Goal: Task Accomplishment & Management: Manage account settings

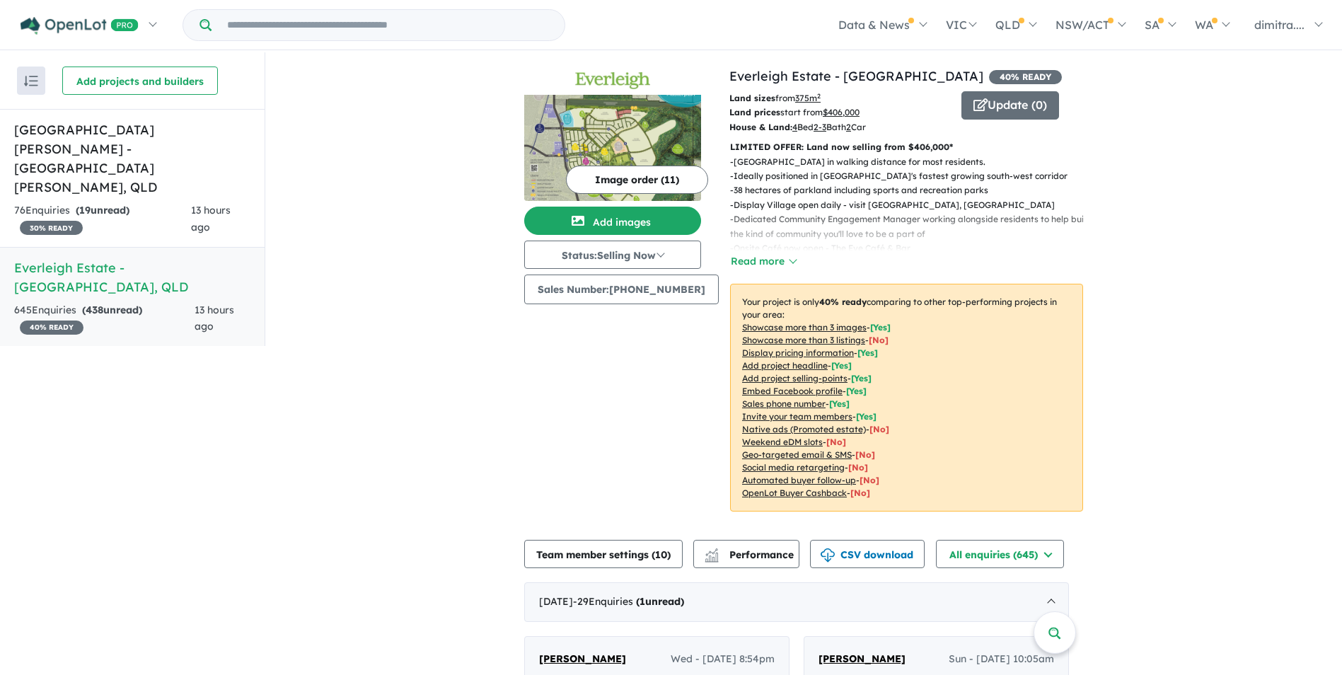
scroll to position [2, 0]
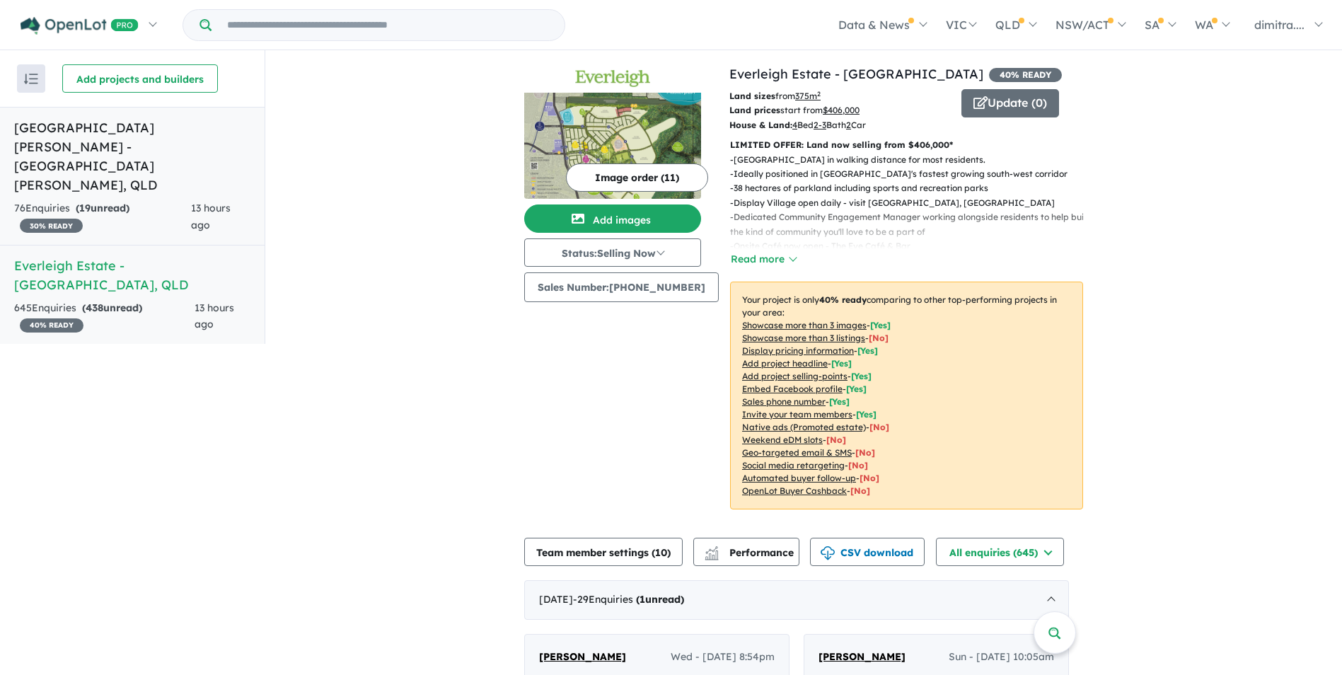
click at [146, 147] on h5 "Monarch Glen Estate - Monarch Glen , QLD" at bounding box center [132, 156] width 236 height 76
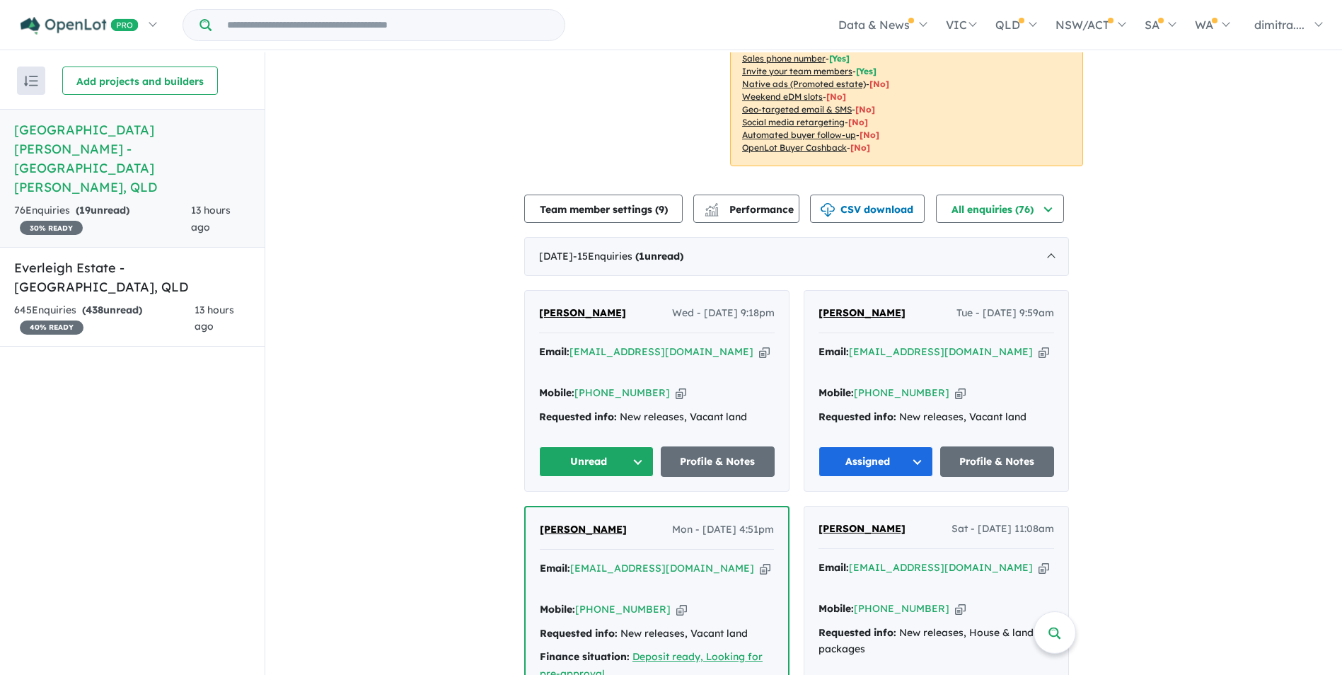
scroll to position [354, 0]
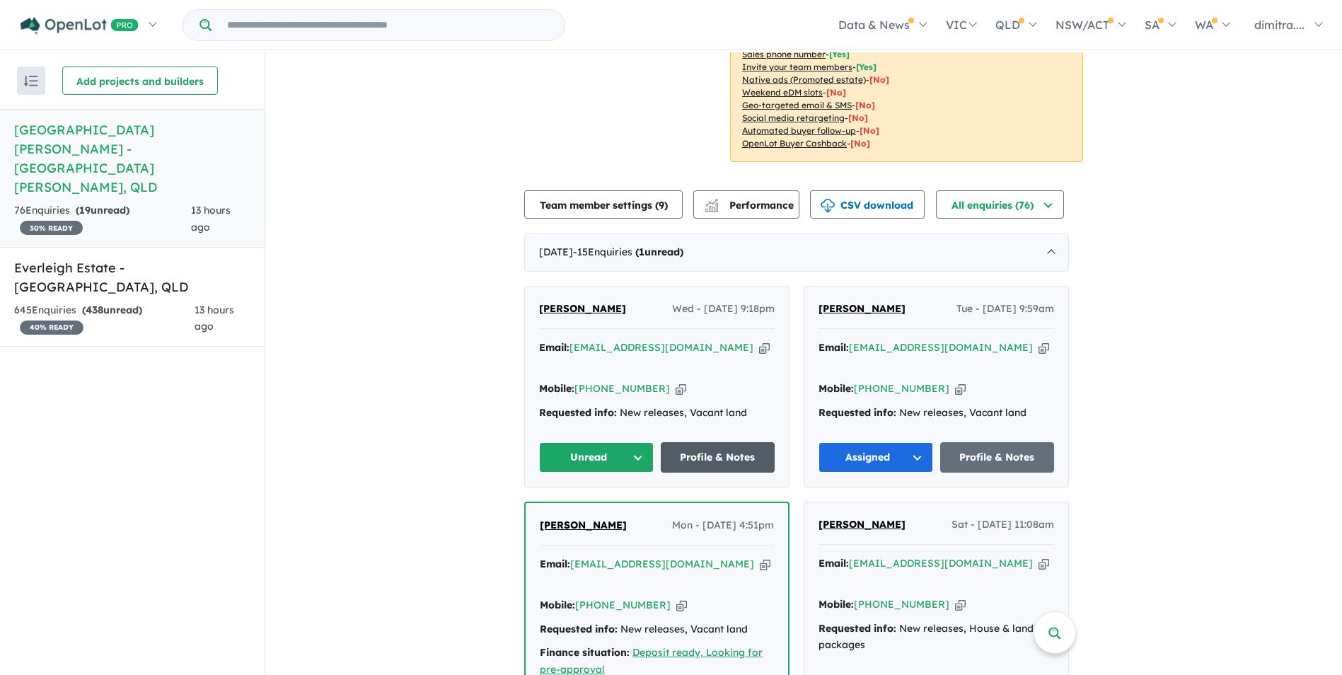
click at [692, 442] on link "Profile & Notes" at bounding box center [718, 457] width 115 height 30
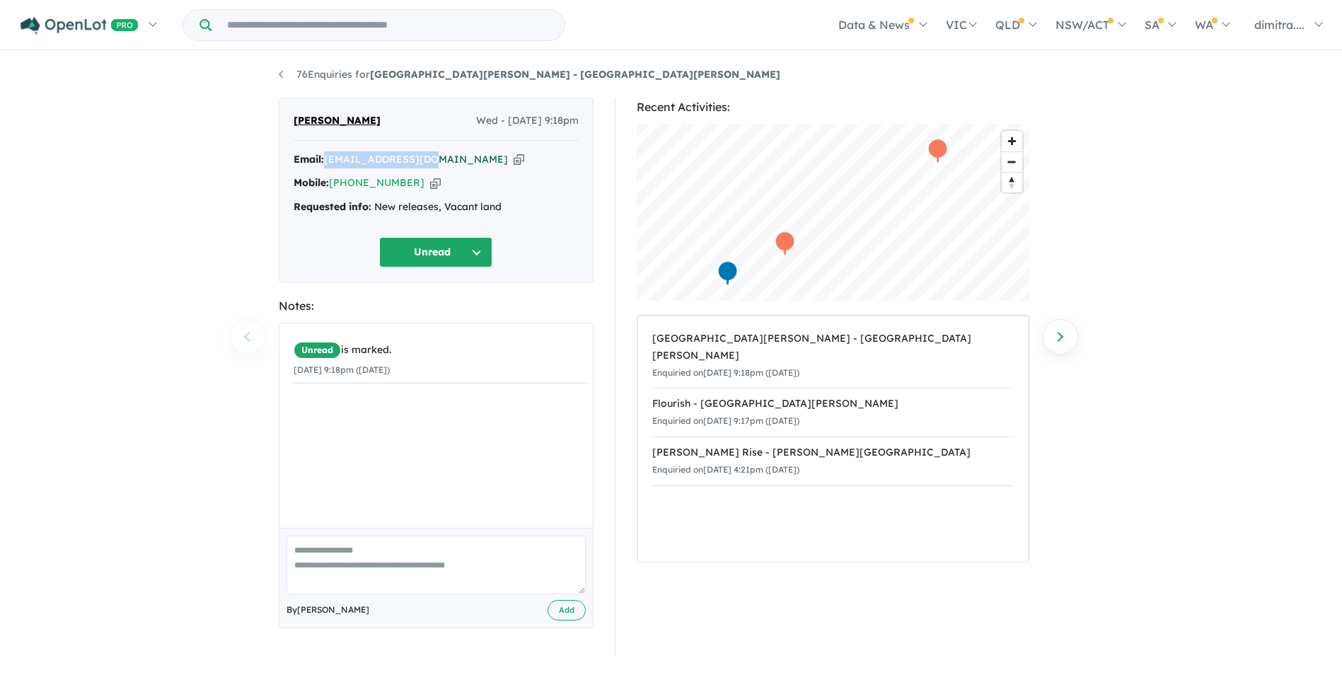
drag, startPoint x: 426, startPoint y: 161, endPoint x: 329, endPoint y: 163, distance: 97.6
click at [329, 163] on div "Email: har36pre@gmail.com Copied!" at bounding box center [435, 159] width 285 height 17
drag, startPoint x: 329, startPoint y: 163, endPoint x: 351, endPoint y: 162, distance: 22.6
copy a%20Monarch%20Glen%20Estate%20-%20Monarch%20Glen"] "[EMAIL_ADDRESS][DOMAIN_NAME]"
drag, startPoint x: 408, startPoint y: 182, endPoint x: 330, endPoint y: 185, distance: 78.5
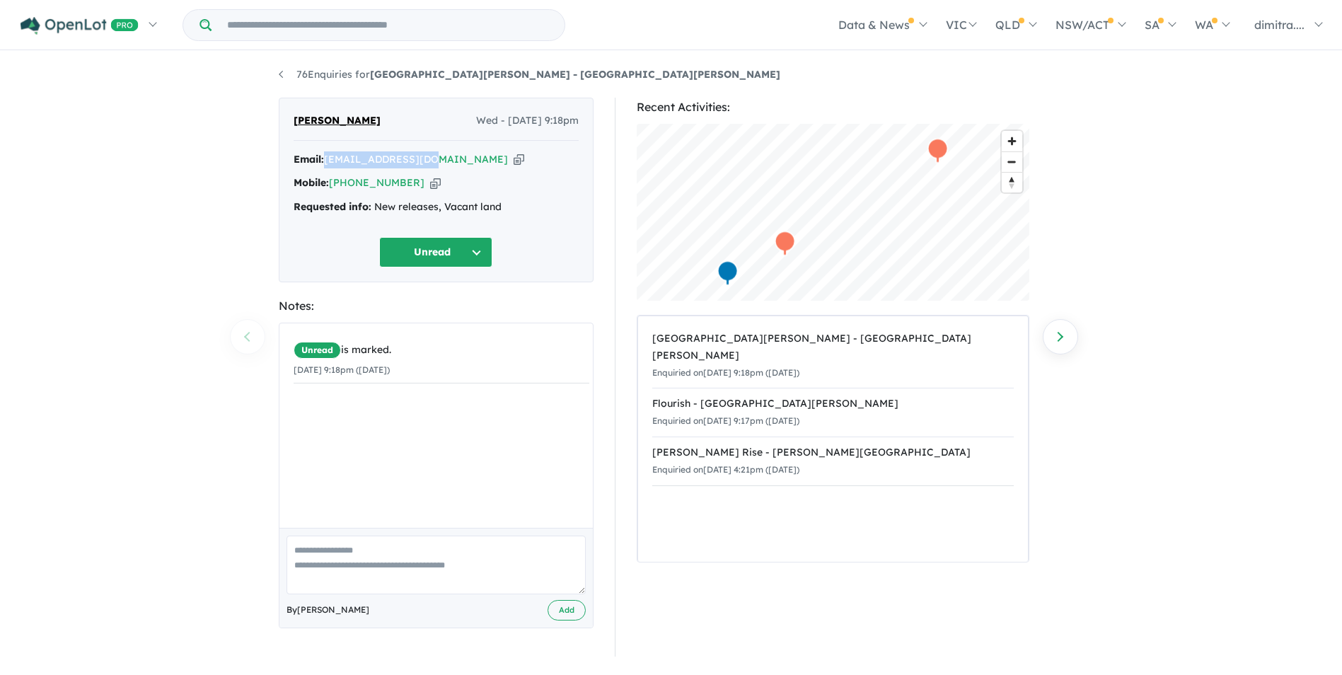
click at [330, 185] on div "Mobile: +61 452 261 038 Copied!" at bounding box center [435, 183] width 285 height 17
drag, startPoint x: 330, startPoint y: 185, endPoint x: 351, endPoint y: 183, distance: 21.3
copy div "[PHONE_NUMBER]"
drag, startPoint x: 368, startPoint y: 115, endPoint x: 286, endPoint y: 116, distance: 82.0
click at [286, 116] on div "Harpreet Kaur Wed - 27/08/2025, 9:18pm Email: har36pre@gmail.com Copied! Mobile…" at bounding box center [436, 190] width 315 height 185
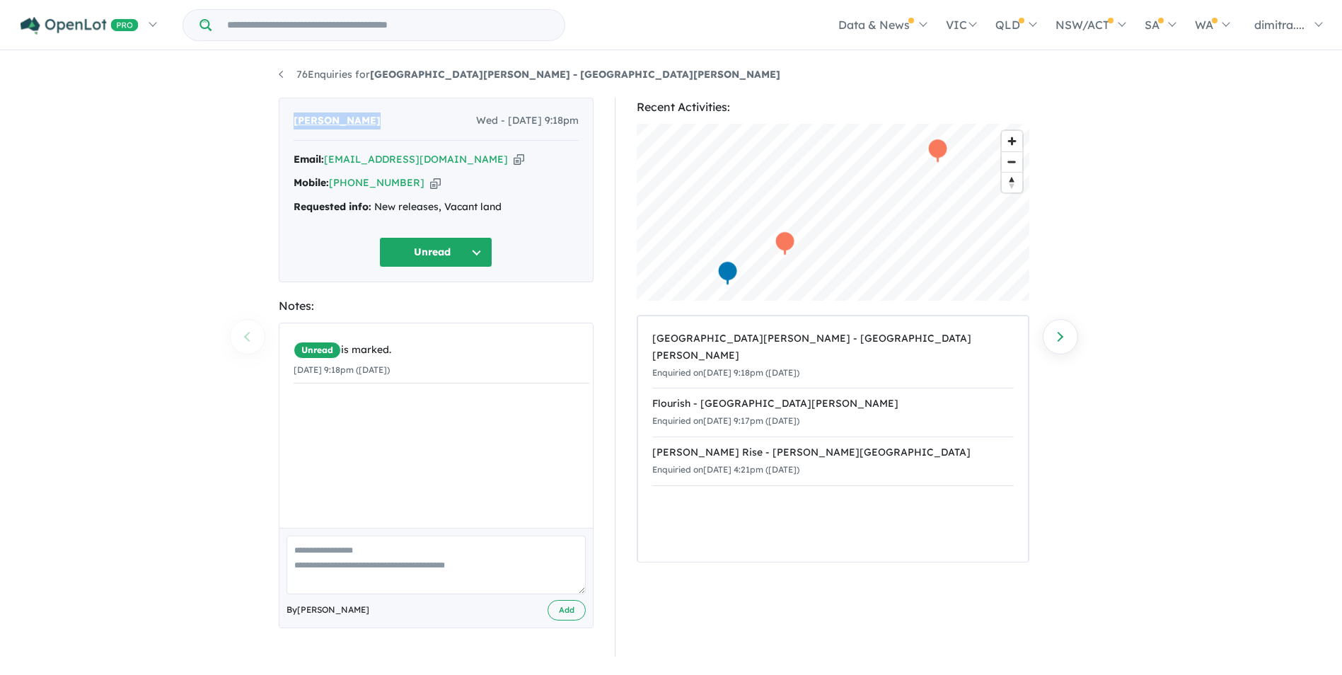
drag, startPoint x: 286, startPoint y: 116, endPoint x: 322, endPoint y: 120, distance: 36.2
copy span "[PERSON_NAME]"
click at [412, 261] on button "Unread" at bounding box center [435, 252] width 113 height 30
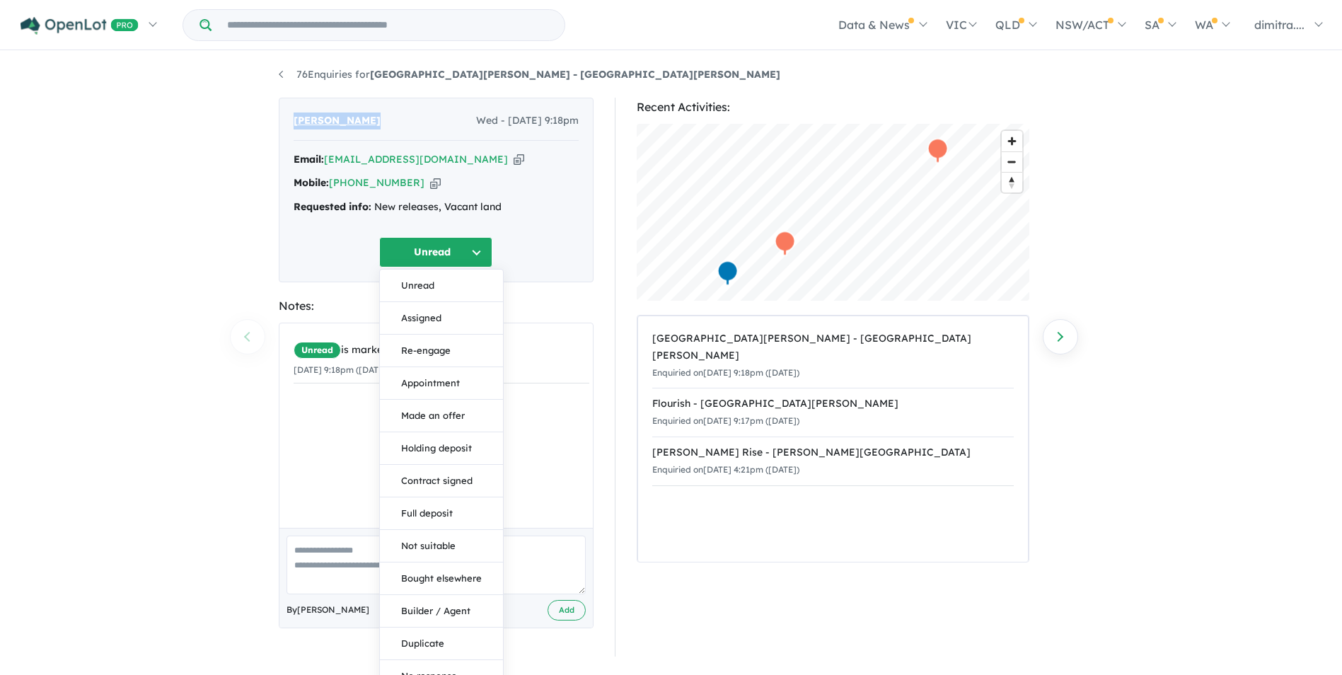
click at [425, 315] on button "Assigned" at bounding box center [441, 318] width 123 height 33
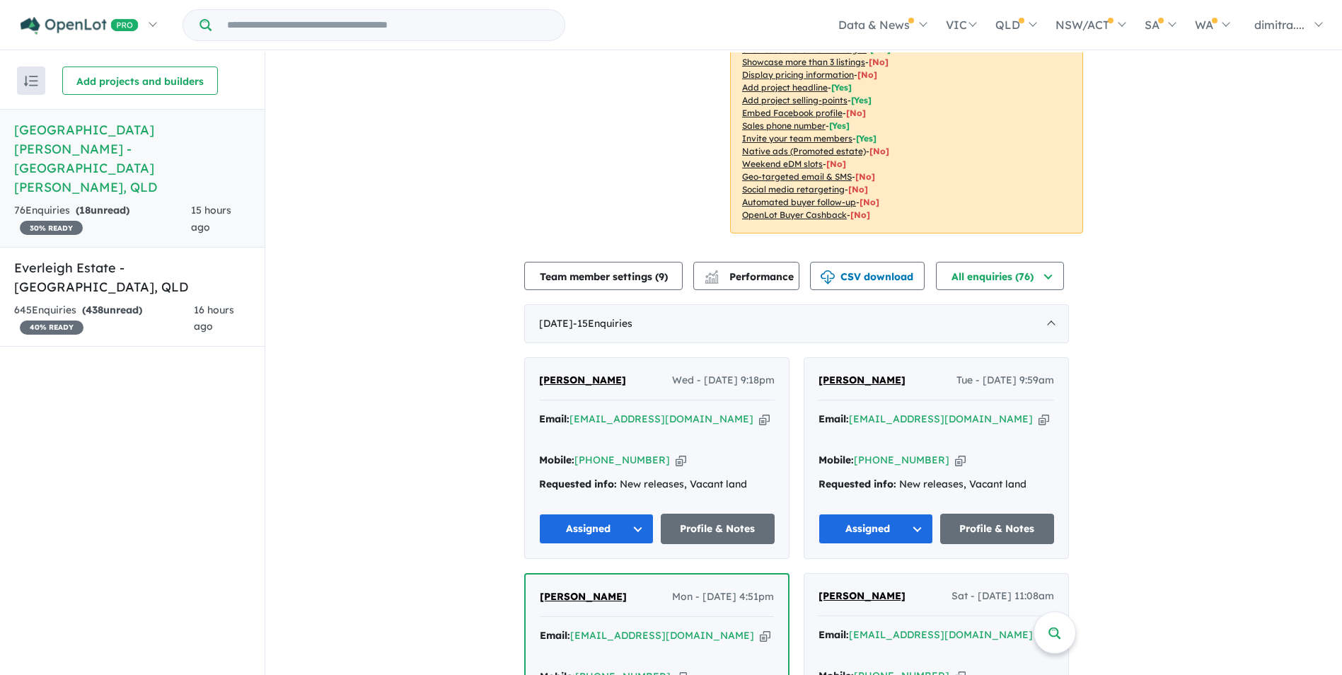
scroll to position [283, 0]
click at [146, 247] on link "Everleigh Estate - [GEOGRAPHIC_DATA] , [GEOGRAPHIC_DATA] 645 Enquir ies ( 438 u…" at bounding box center [132, 297] width 265 height 100
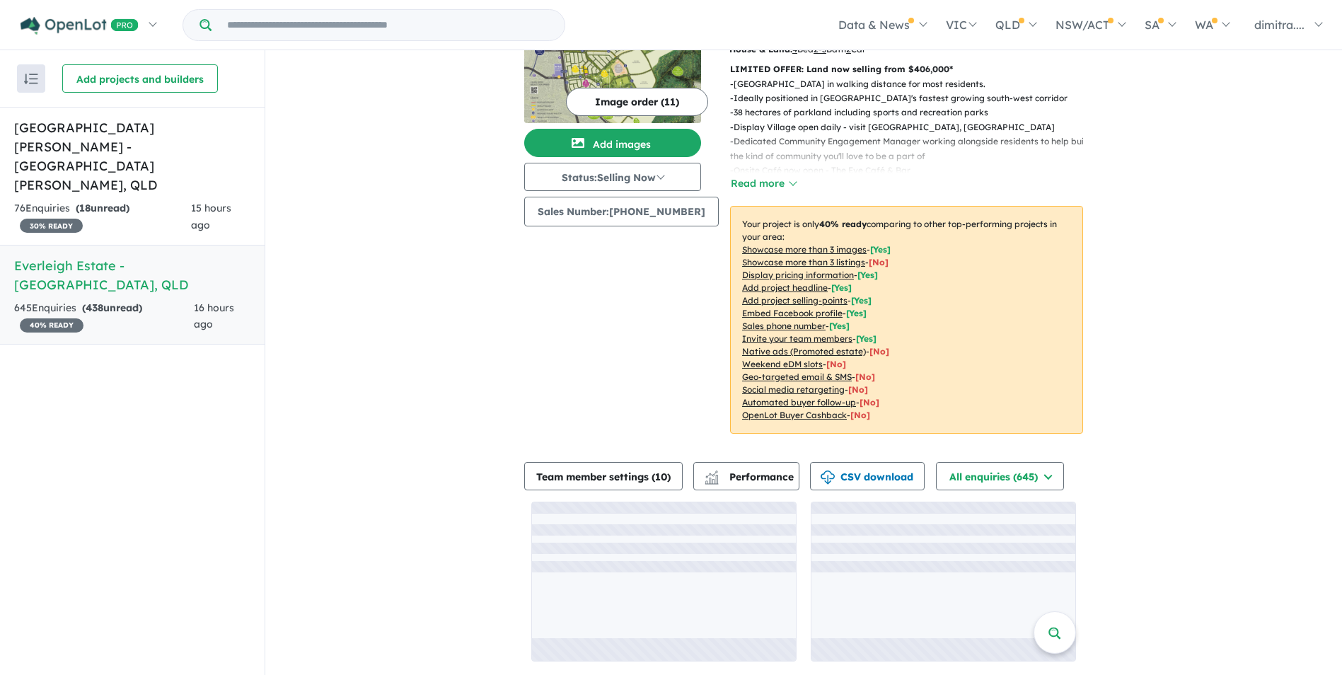
scroll to position [76, 0]
click at [171, 300] on div "645 Enquir ies ( 438 unread) 40 % READY" at bounding box center [104, 317] width 180 height 34
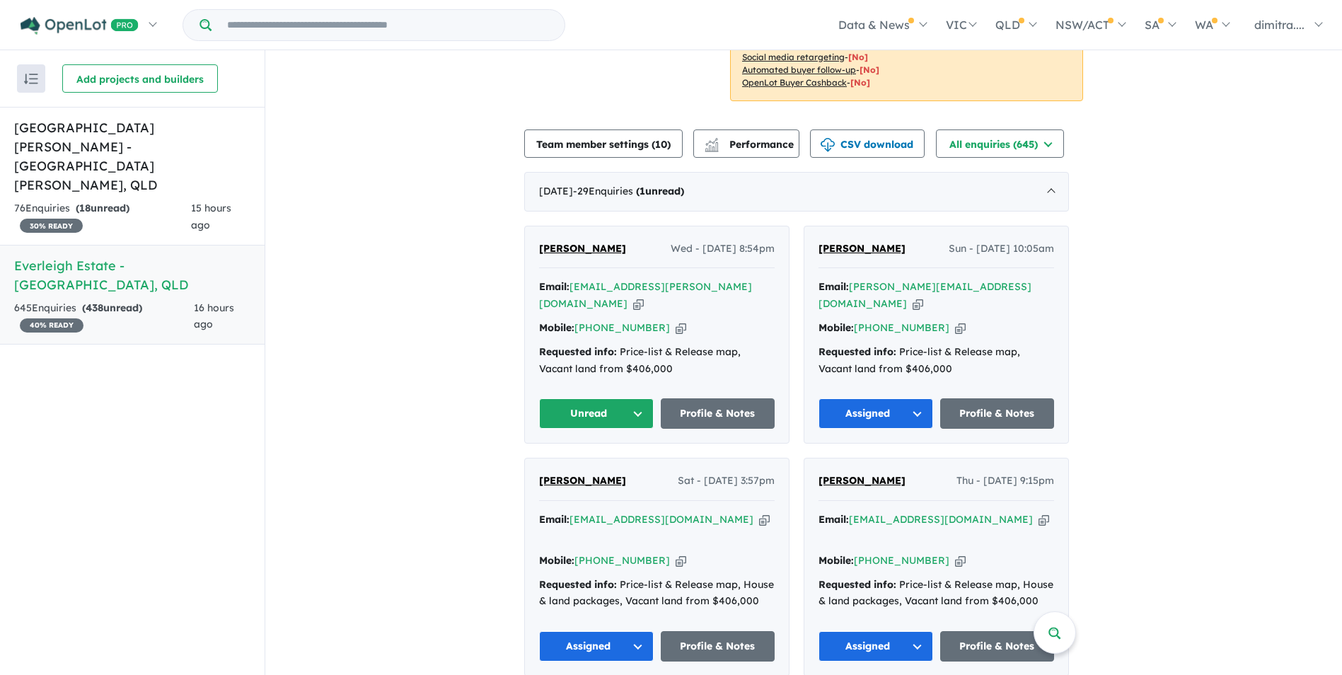
scroll to position [430, 0]
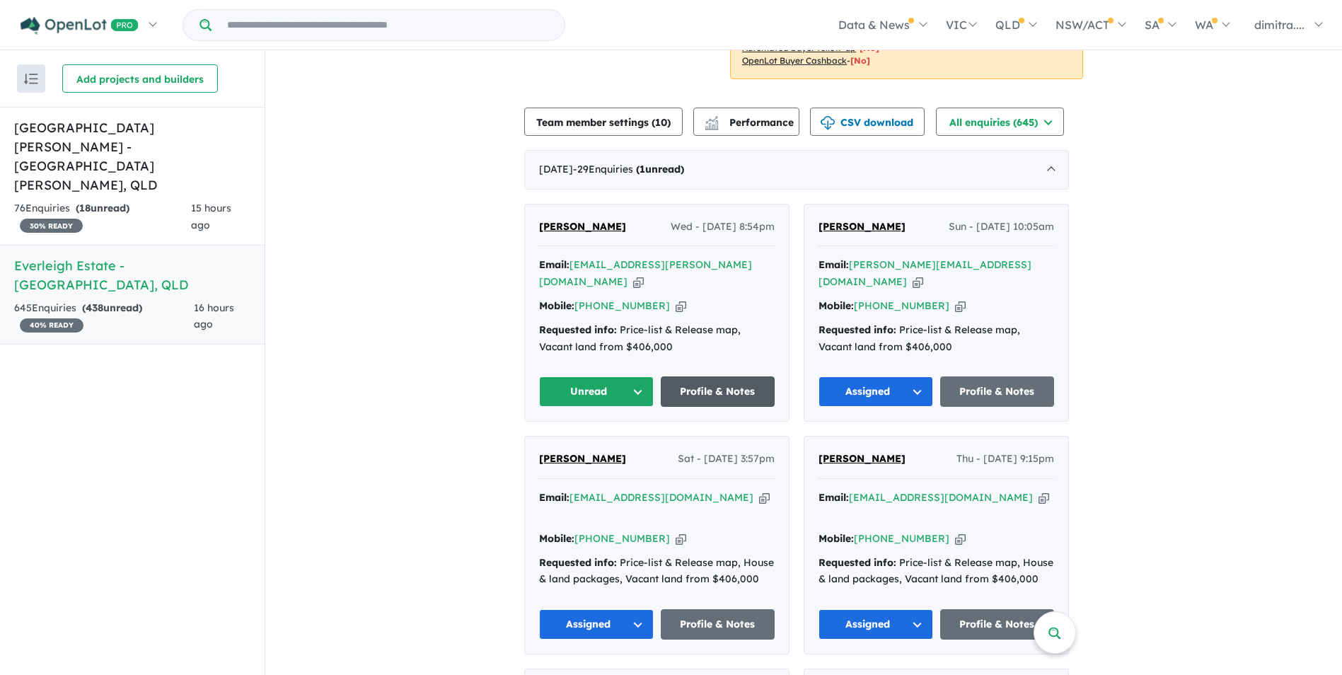
click at [723, 377] on link "Profile & Notes" at bounding box center [718, 391] width 115 height 30
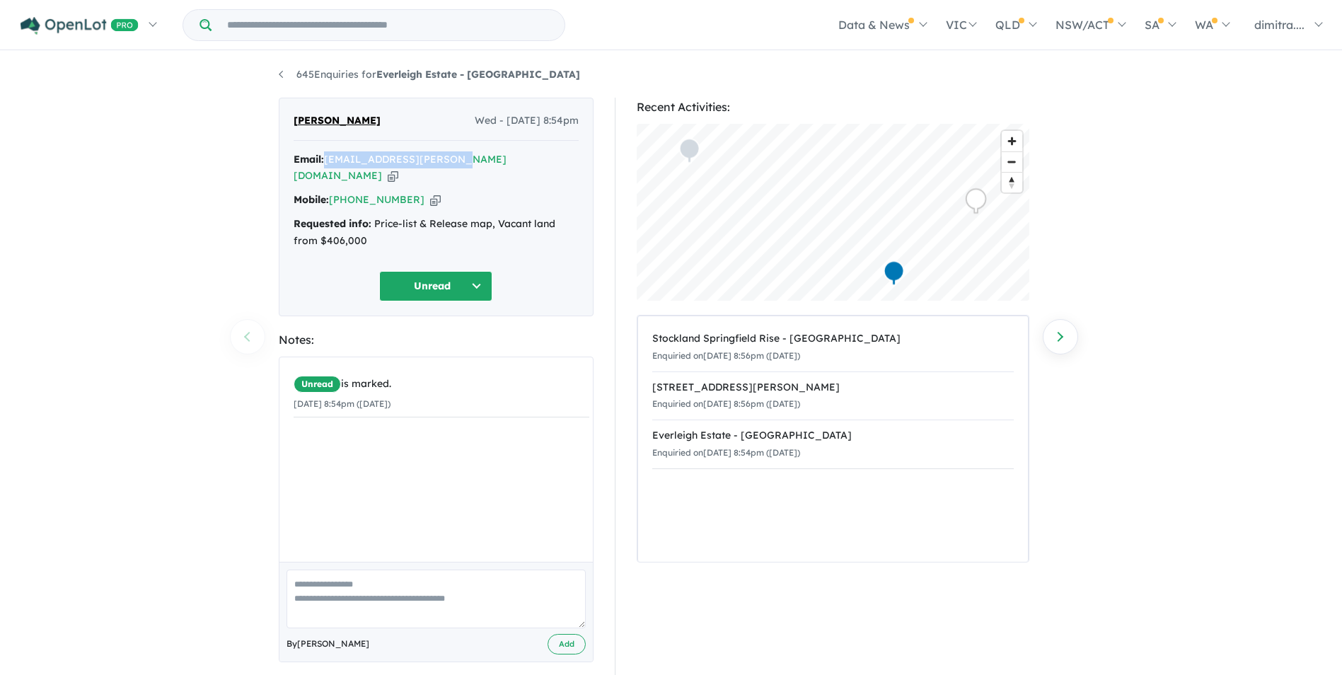
drag, startPoint x: 460, startPoint y: 158, endPoint x: 327, endPoint y: 159, distance: 133.0
click at [327, 159] on div "Email: suresh.lomada@gmail.com Copied!" at bounding box center [435, 168] width 285 height 34
drag, startPoint x: 327, startPoint y: 159, endPoint x: 349, endPoint y: 159, distance: 22.6
copy a%20Everleigh%20Estate%20-%20Greenbank"] "[EMAIL_ADDRESS][PERSON_NAME][DOMAIN_NAME]"
drag, startPoint x: 409, startPoint y: 181, endPoint x: 330, endPoint y: 182, distance: 78.5
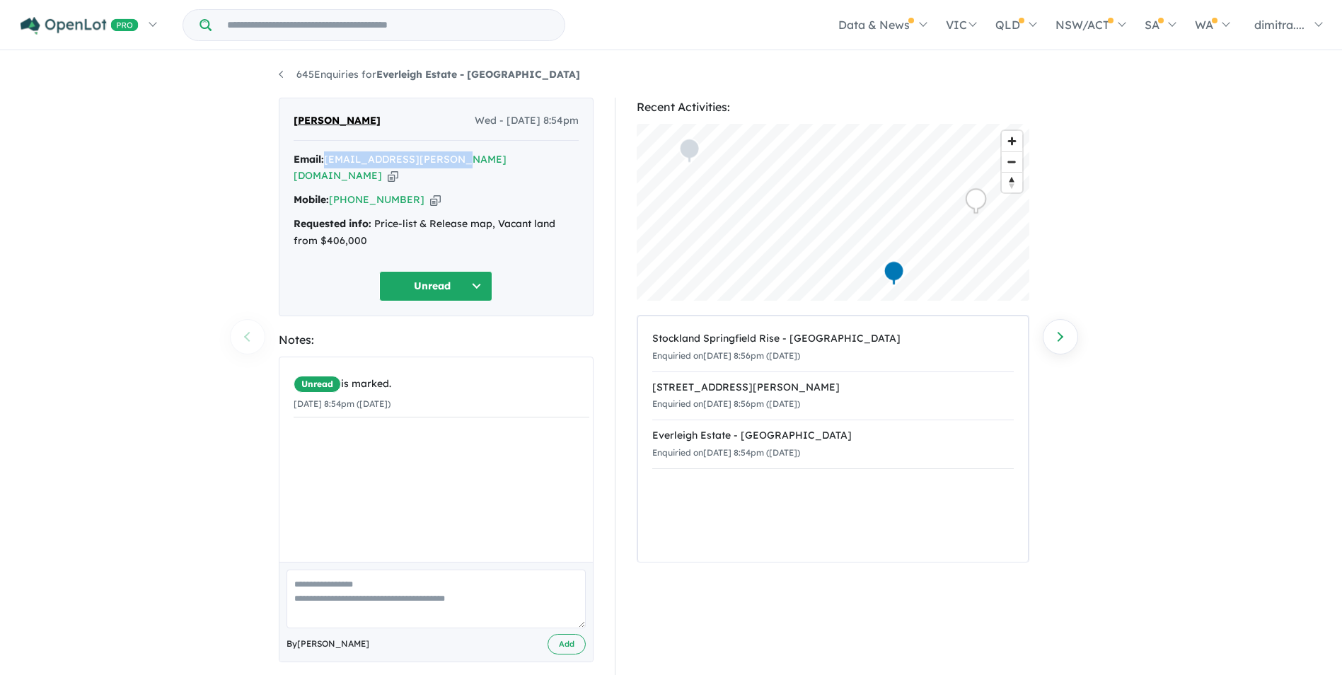
click at [330, 192] on div "Mobile: +61 410 796 651 Copied!" at bounding box center [435, 200] width 285 height 17
drag, startPoint x: 330, startPoint y: 182, endPoint x: 342, endPoint y: 182, distance: 12.0
copy div "[PHONE_NUMBER]"
drag, startPoint x: 378, startPoint y: 120, endPoint x: 293, endPoint y: 115, distance: 85.0
click at [293, 115] on span "[PERSON_NAME]" at bounding box center [336, 120] width 87 height 17
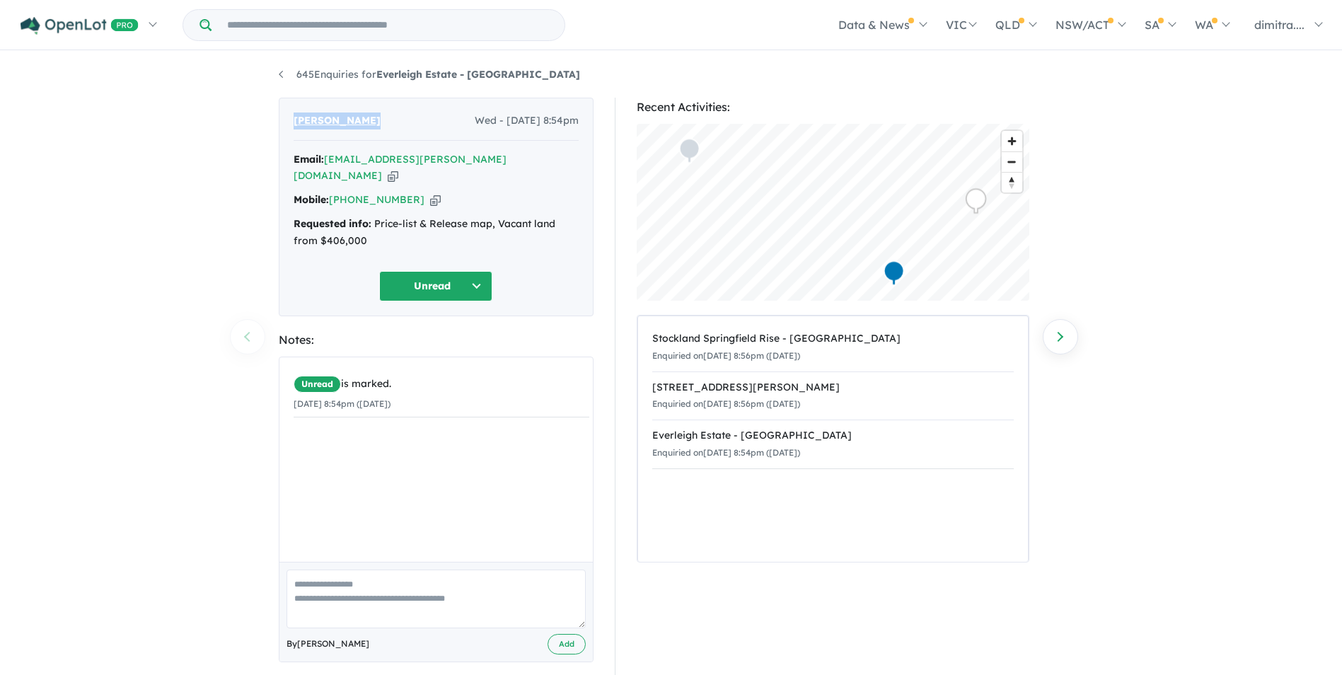
drag, startPoint x: 293, startPoint y: 115, endPoint x: 310, endPoint y: 115, distance: 17.7
copy span "[PERSON_NAME]"
click at [422, 271] on button "Unread" at bounding box center [435, 286] width 113 height 30
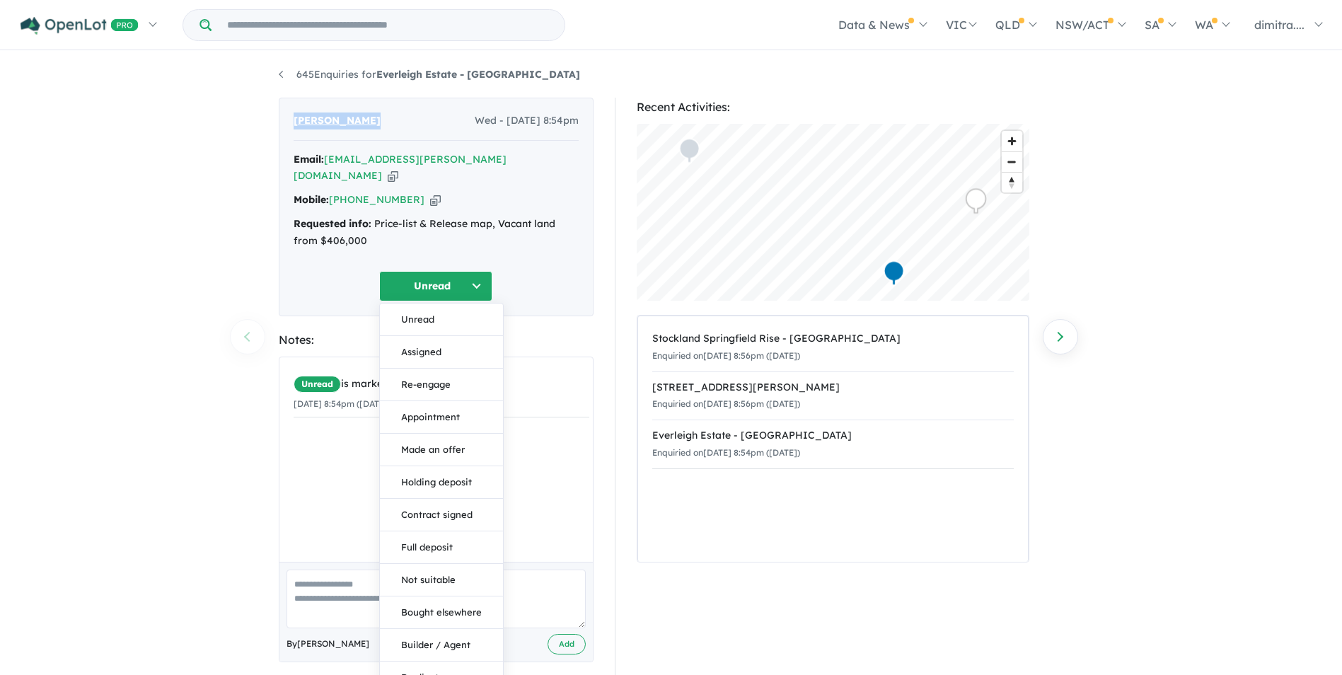
drag, startPoint x: 438, startPoint y: 332, endPoint x: 428, endPoint y: 316, distance: 19.0
click at [438, 336] on button "Assigned" at bounding box center [441, 352] width 123 height 33
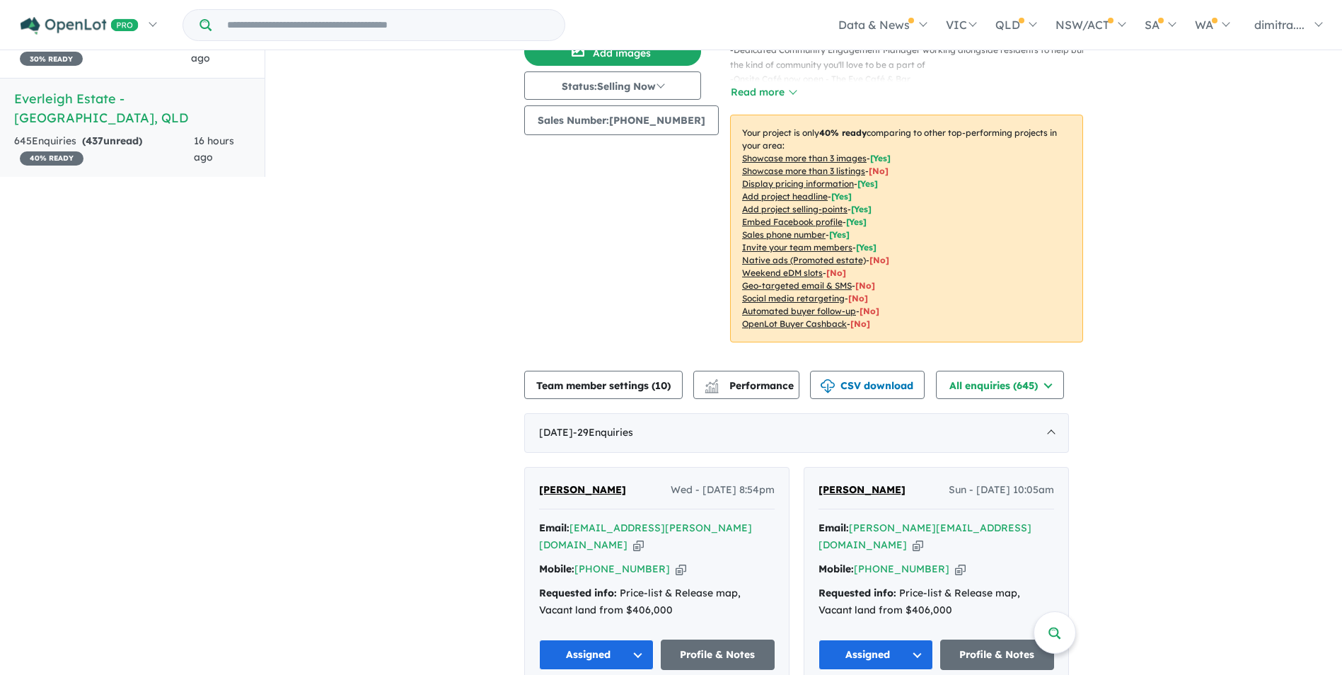
scroll to position [149, 0]
